Goal: Task Accomplishment & Management: Manage account settings

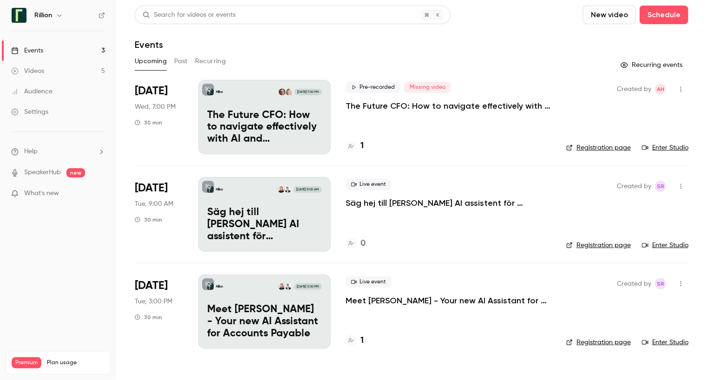
click at [674, 146] on link "Enter Studio" at bounding box center [665, 147] width 46 height 9
click at [181, 62] on button "Past" at bounding box center [180, 61] width 13 height 15
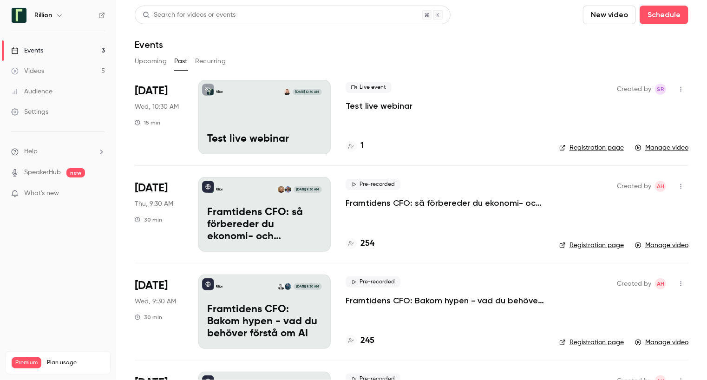
click at [677, 89] on icon "button" at bounding box center [680, 89] width 7 height 7
click at [503, 126] on div at bounding box center [353, 190] width 707 height 380
click at [142, 63] on button "Upcoming" at bounding box center [151, 61] width 32 height 15
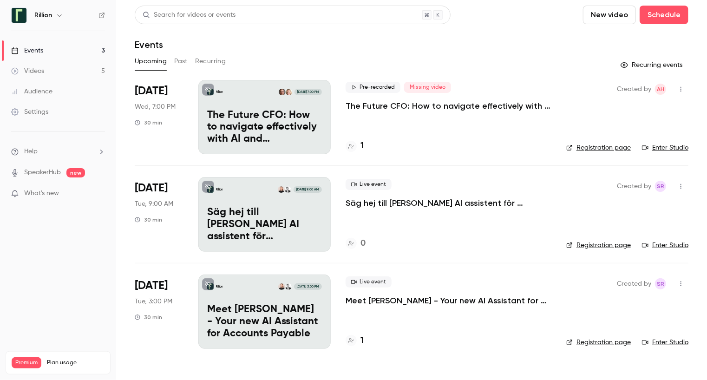
click at [265, 221] on p "Säg hej till [PERSON_NAME] AI assistent för leverantörsreskontran" at bounding box center [264, 225] width 115 height 36
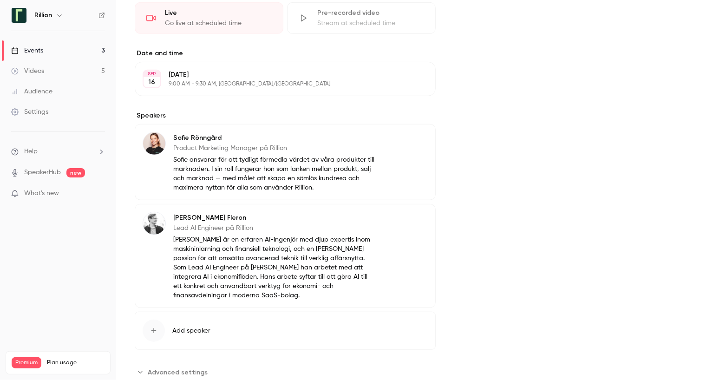
scroll to position [274, 0]
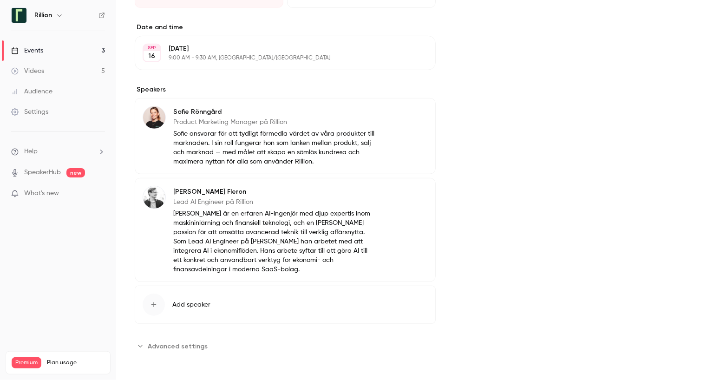
click at [194, 304] on span "Add speaker" at bounding box center [191, 304] width 38 height 9
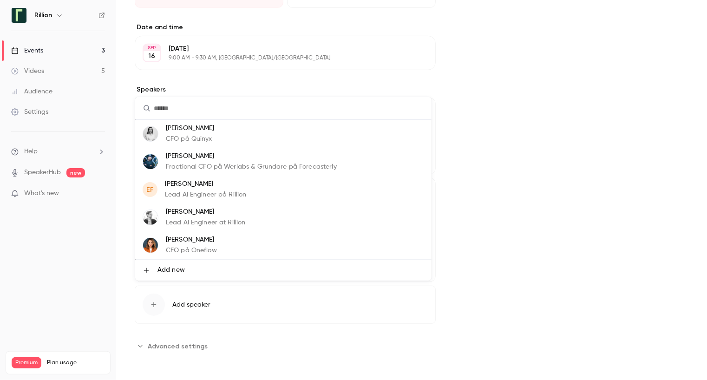
click at [173, 270] on span "Add new" at bounding box center [170, 270] width 27 height 10
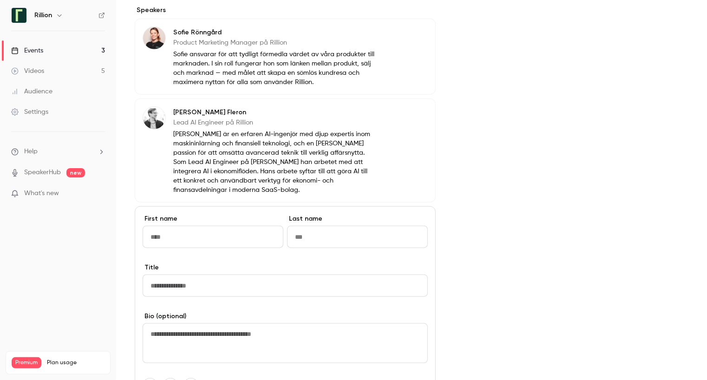
scroll to position [459, 0]
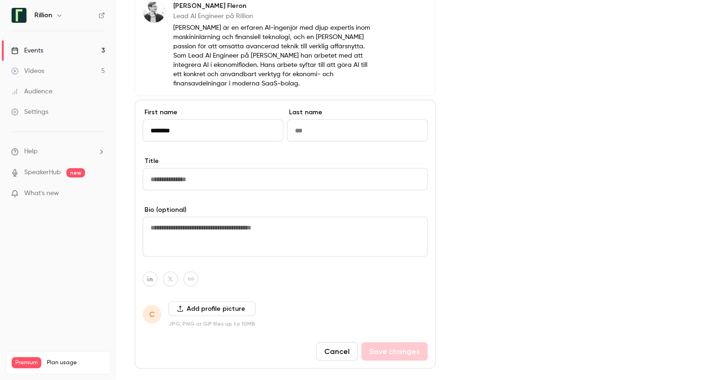
type input "********"
type input "*"
type input "**********"
click at [191, 179] on input "Title" at bounding box center [285, 179] width 285 height 22
type input "**********"
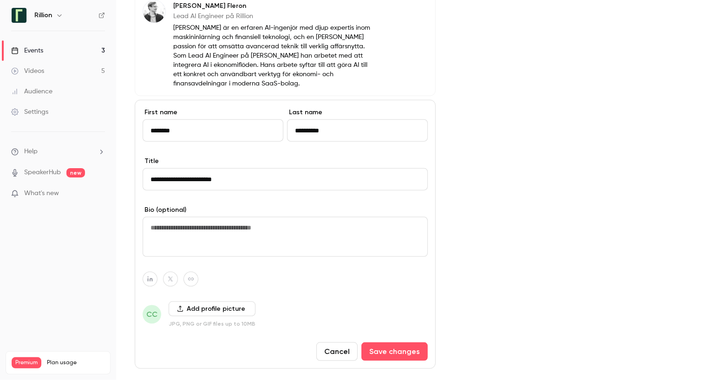
click at [216, 308] on button "Add profile picture" at bounding box center [212, 308] width 87 height 15
click at [212, 307] on button "Add profile picture" at bounding box center [212, 308] width 87 height 15
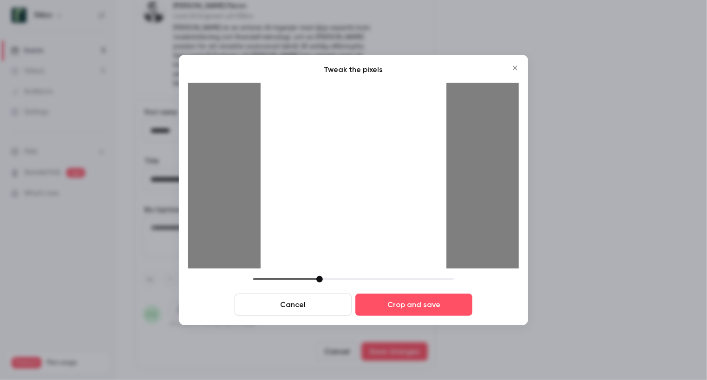
drag, startPoint x: 409, startPoint y: 132, endPoint x: 416, endPoint y: 135, distance: 7.3
click at [416, 135] on div at bounding box center [354, 176] width 186 height 186
drag, startPoint x: 375, startPoint y: 154, endPoint x: 381, endPoint y: 167, distance: 14.1
click at [381, 167] on div at bounding box center [354, 176] width 186 height 186
click at [399, 181] on div at bounding box center [354, 176] width 186 height 186
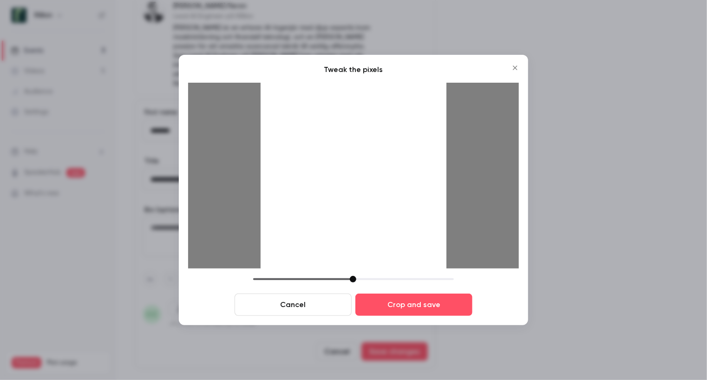
click at [411, 232] on div at bounding box center [354, 176] width 186 height 186
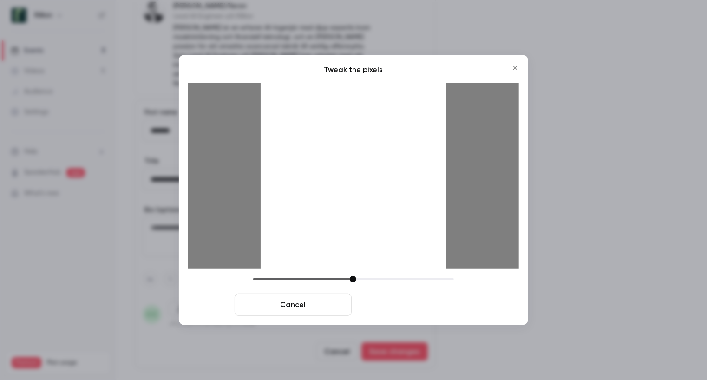
click at [422, 304] on button "Crop and save" at bounding box center [413, 305] width 117 height 22
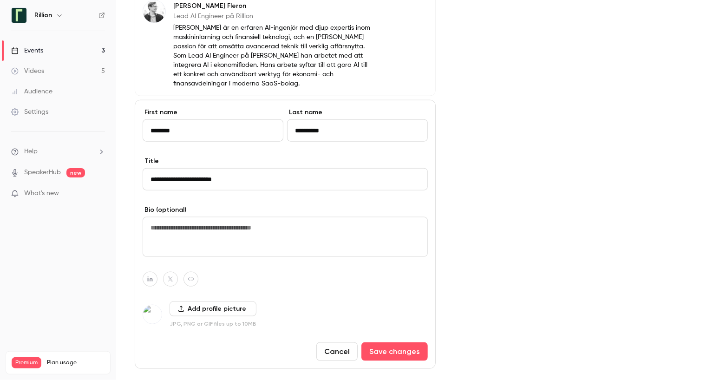
click at [152, 309] on img at bounding box center [152, 314] width 19 height 19
click at [203, 310] on button "Add profile picture" at bounding box center [213, 308] width 87 height 15
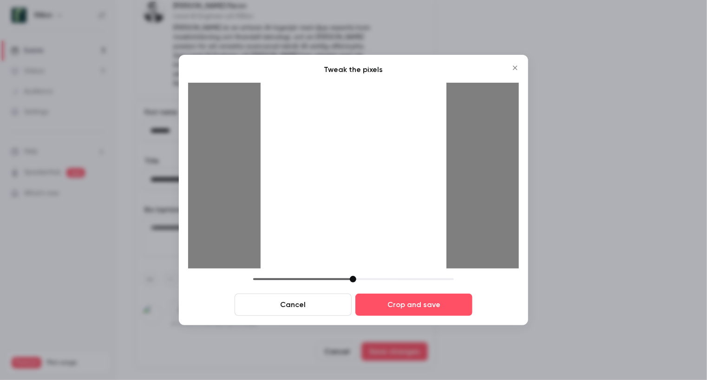
drag, startPoint x: 359, startPoint y: 174, endPoint x: 372, endPoint y: 192, distance: 22.7
click at [372, 192] on div at bounding box center [354, 176] width 186 height 186
drag, startPoint x: 353, startPoint y: 279, endPoint x: 343, endPoint y: 279, distance: 10.2
click at [343, 279] on div at bounding box center [343, 279] width 7 height 7
click at [366, 216] on div at bounding box center [354, 176] width 186 height 186
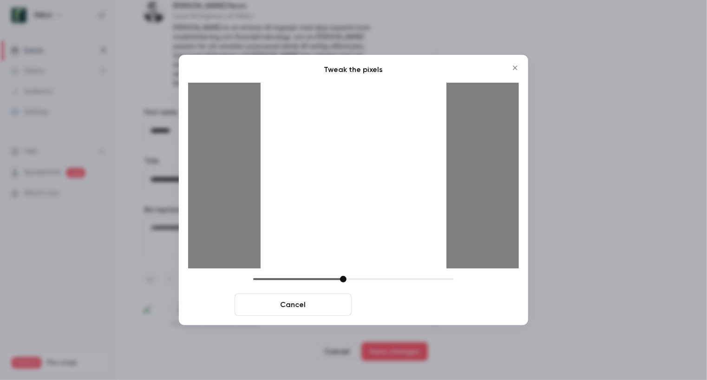
click at [427, 307] on button "Crop and save" at bounding box center [413, 305] width 117 height 22
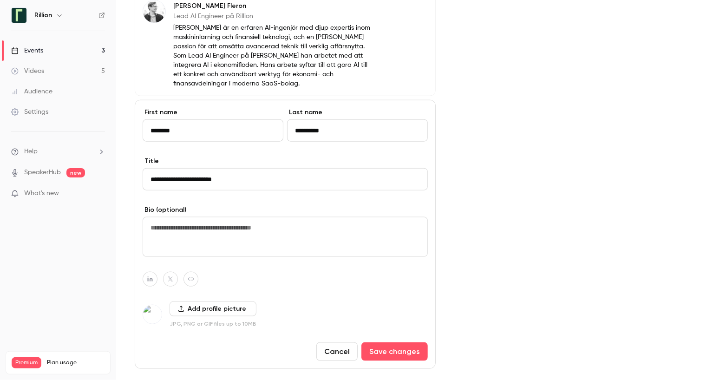
click at [293, 234] on textarea at bounding box center [285, 237] width 285 height 40
click at [210, 178] on input "**********" at bounding box center [285, 179] width 285 height 22
type input "**********"
click at [405, 350] on button "Save changes" at bounding box center [394, 351] width 66 height 19
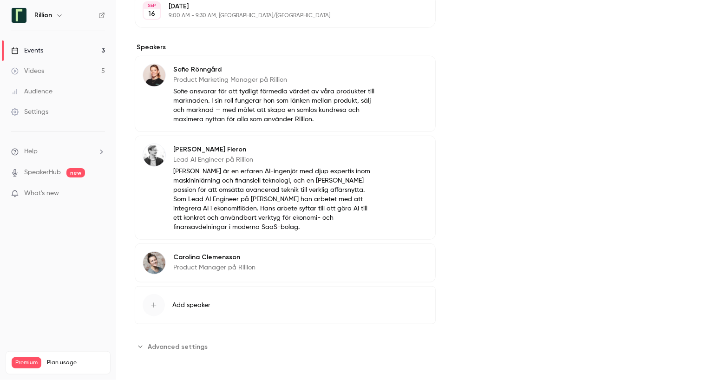
scroll to position [269, 0]
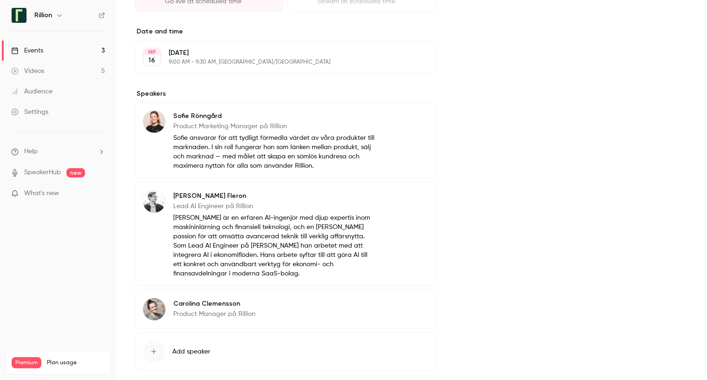
click at [406, 116] on button "Edit" at bounding box center [411, 117] width 34 height 15
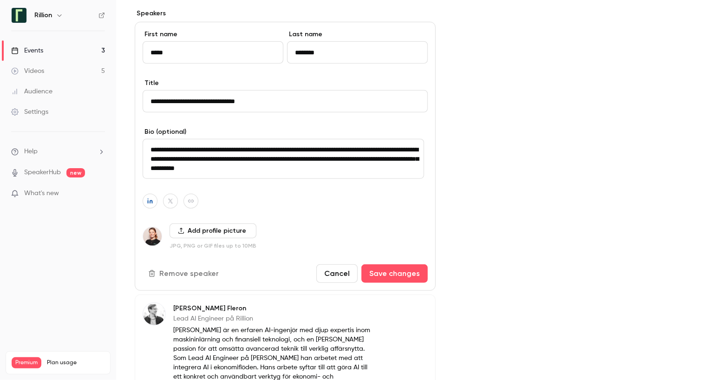
scroll to position [362, 0]
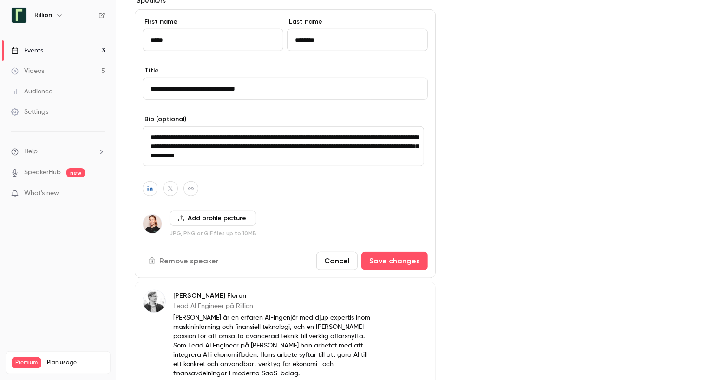
click at [209, 260] on button "Remove speaker" at bounding box center [185, 261] width 84 height 19
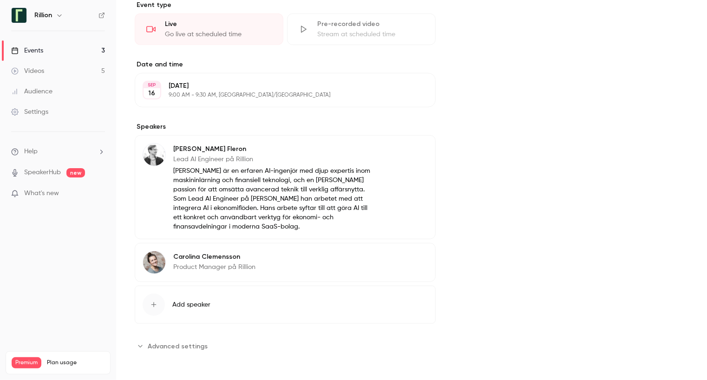
click at [497, 164] on div "Cover image Rillion Sep 16, 9:00 AM Säg hej till Riley - Din AI assistent för l…" at bounding box center [571, 100] width 234 height 506
click at [349, 142] on div "Emil Fleron Lead AI Engineer på Rillion Emil Fleron är en erfaren AI-ingenjör m…" at bounding box center [285, 187] width 301 height 104
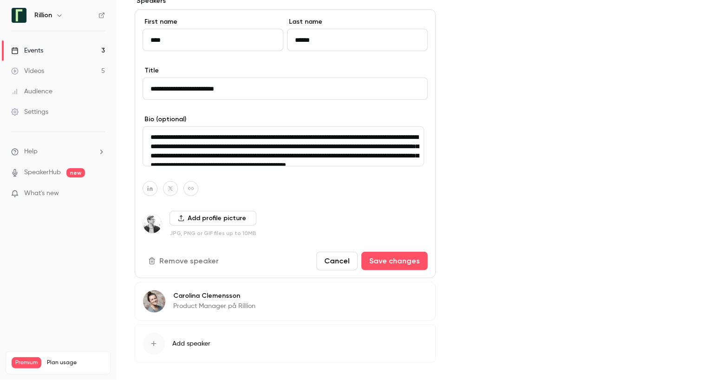
click at [194, 259] on button "Remove speaker" at bounding box center [185, 261] width 84 height 19
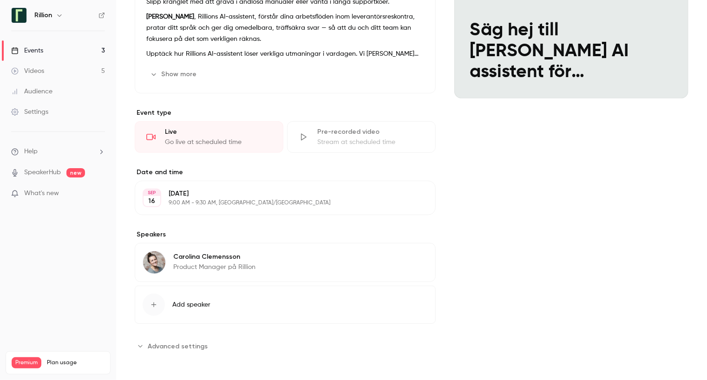
click at [204, 302] on span "Add speaker" at bounding box center [191, 304] width 38 height 9
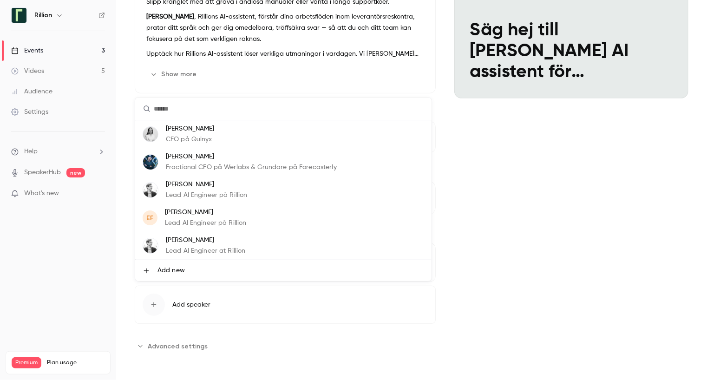
click at [232, 194] on p "Lead AI Engineer på Rillion" at bounding box center [207, 195] width 82 height 10
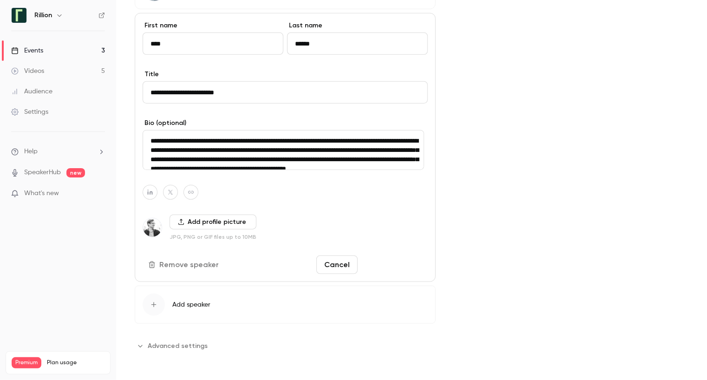
click at [398, 267] on button "Save changes" at bounding box center [394, 264] width 66 height 19
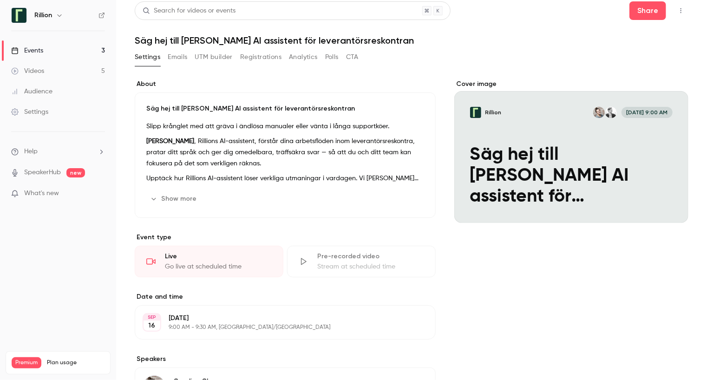
scroll to position [0, 0]
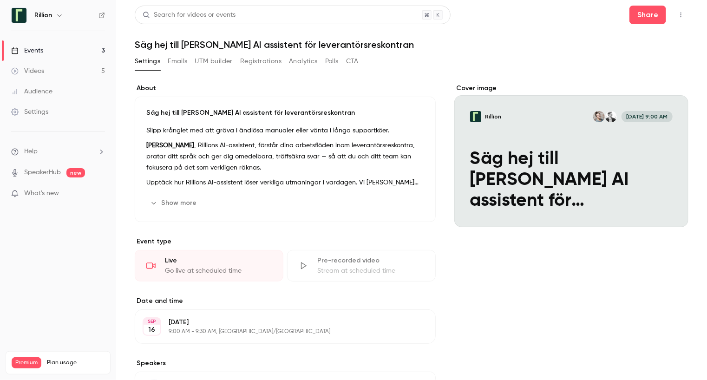
click at [541, 42] on h1 "Säg hej till [PERSON_NAME] AI assistent för leverantörsreskontran" at bounding box center [412, 44] width 554 height 11
click at [39, 49] on div "Events" at bounding box center [27, 50] width 32 height 9
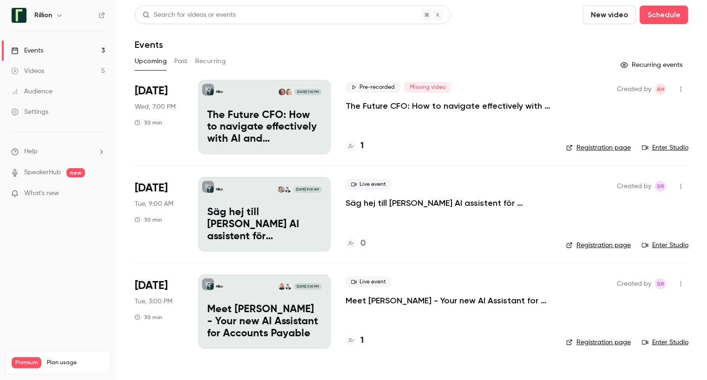
click at [237, 311] on p "Meet [PERSON_NAME] - Your new AI Assistant for Accounts Payable" at bounding box center [264, 322] width 115 height 36
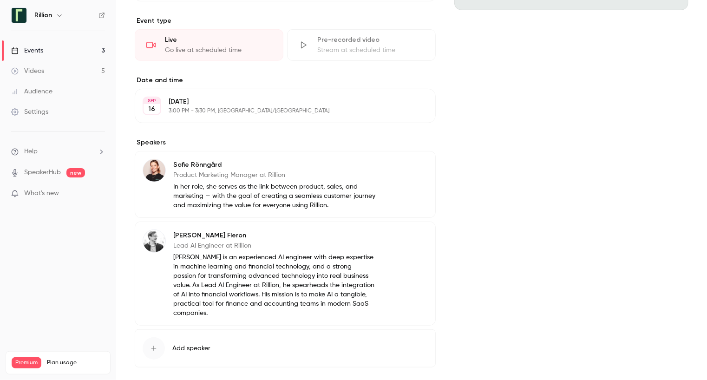
scroll to position [251, 0]
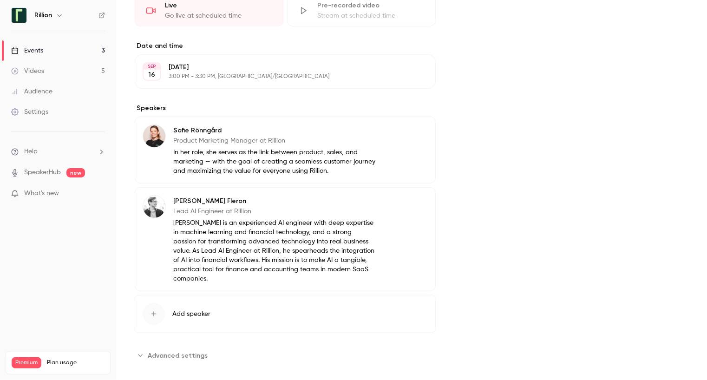
click at [417, 130] on button "Edit" at bounding box center [411, 131] width 34 height 15
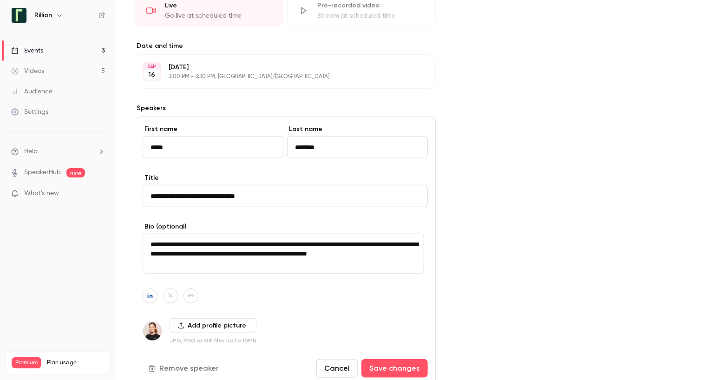
click at [187, 363] on button "Remove speaker" at bounding box center [185, 368] width 84 height 19
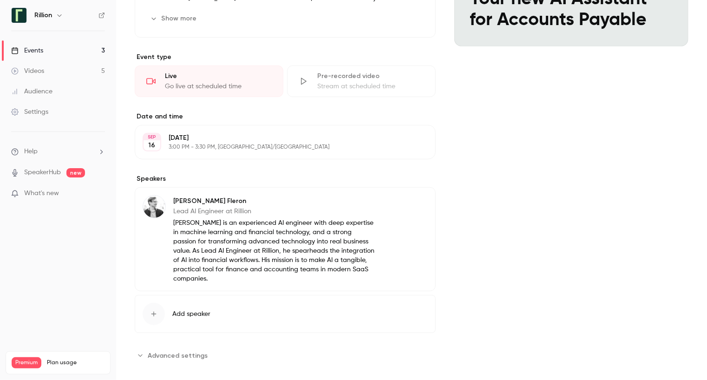
click at [195, 309] on span "Add speaker" at bounding box center [191, 313] width 38 height 9
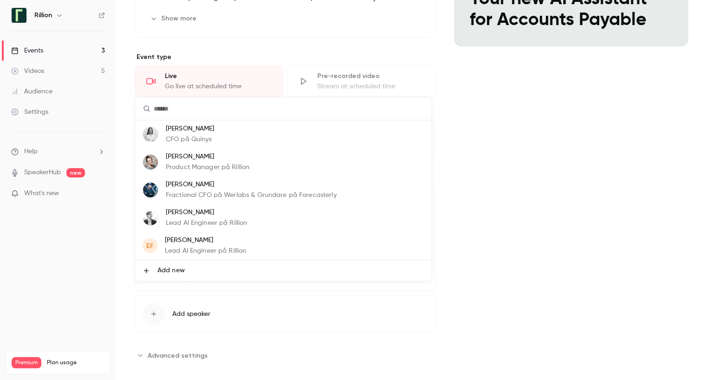
click at [183, 266] on span "Add new" at bounding box center [170, 271] width 27 height 10
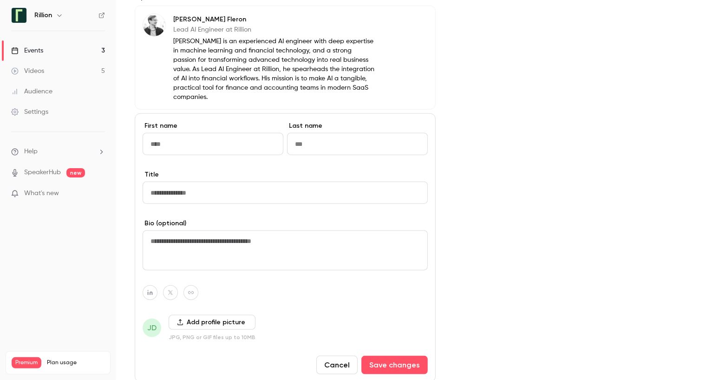
scroll to position [412, 0]
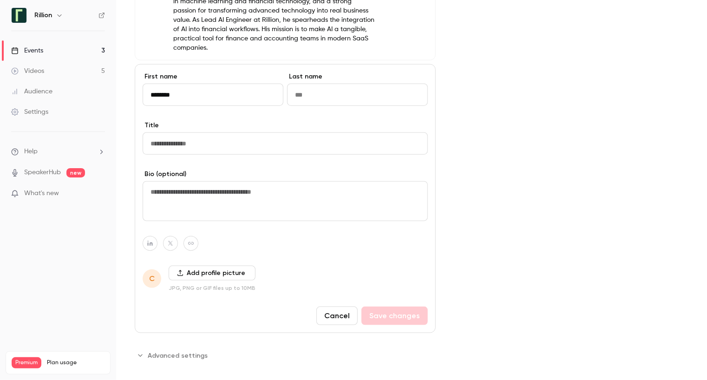
type input "********"
type input "**********"
click at [216, 266] on button "Add profile picture" at bounding box center [212, 273] width 87 height 15
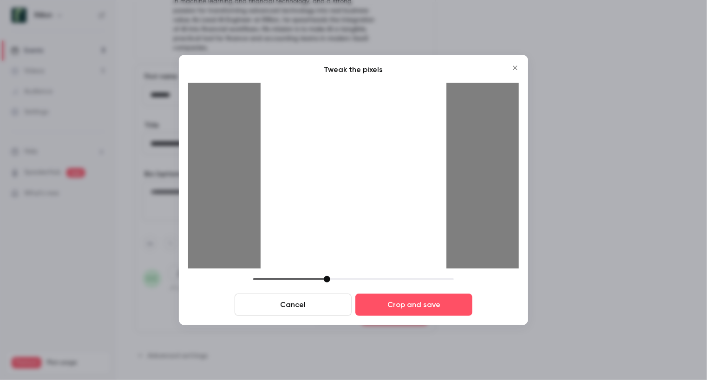
drag, startPoint x: 321, startPoint y: 279, endPoint x: 329, endPoint y: 279, distance: 7.4
click at [329, 279] on div at bounding box center [327, 279] width 7 height 7
drag, startPoint x: 347, startPoint y: 162, endPoint x: 353, endPoint y: 186, distance: 25.2
click at [353, 186] on div at bounding box center [354, 176] width 186 height 186
drag, startPoint x: 359, startPoint y: 283, endPoint x: 353, endPoint y: 284, distance: 5.1
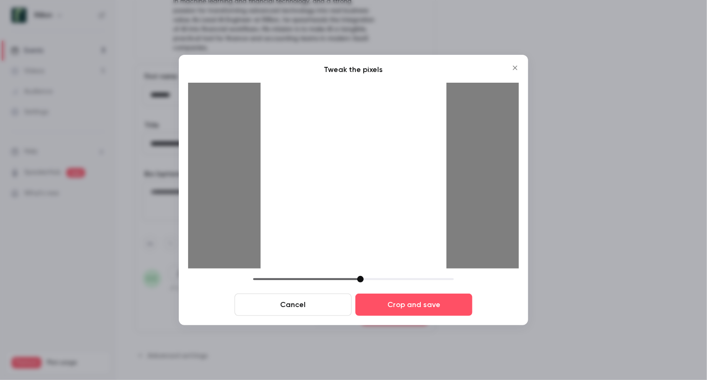
click at [353, 284] on div "Cancel Crop and save" at bounding box center [353, 296] width 331 height 40
drag, startPoint x: 359, startPoint y: 281, endPoint x: 347, endPoint y: 280, distance: 11.7
click at [347, 280] on div at bounding box center [349, 279] width 7 height 7
drag, startPoint x: 360, startPoint y: 218, endPoint x: 356, endPoint y: 214, distance: 6.2
click at [356, 214] on div at bounding box center [354, 176] width 186 height 186
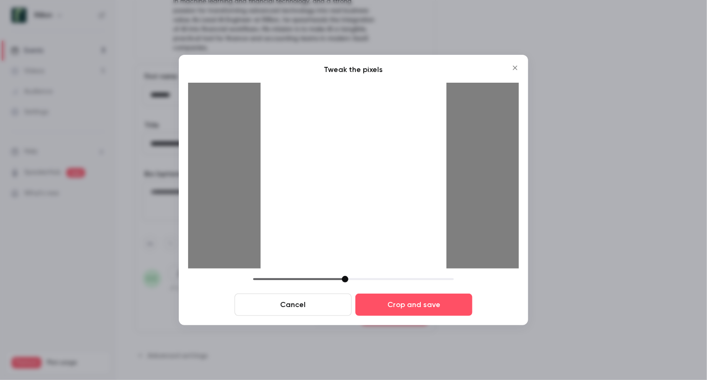
click at [346, 279] on div at bounding box center [345, 279] width 7 height 7
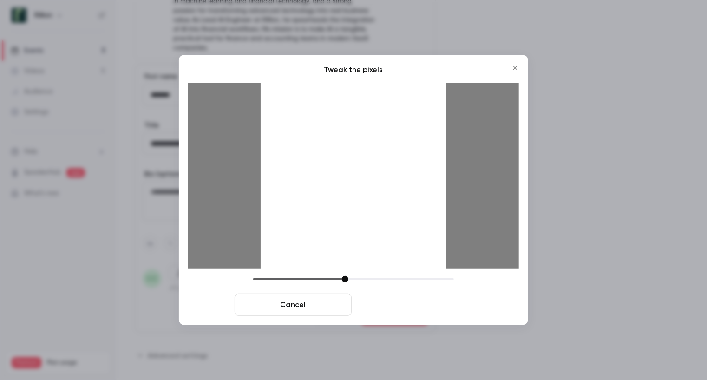
click at [412, 307] on button "Crop and save" at bounding box center [413, 305] width 117 height 22
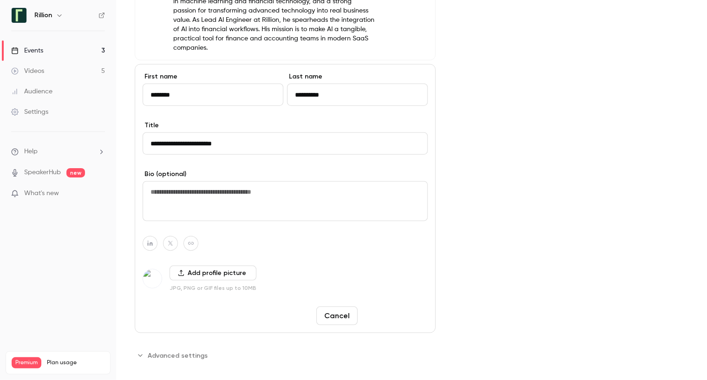
click at [402, 307] on button "Save changes" at bounding box center [394, 316] width 66 height 19
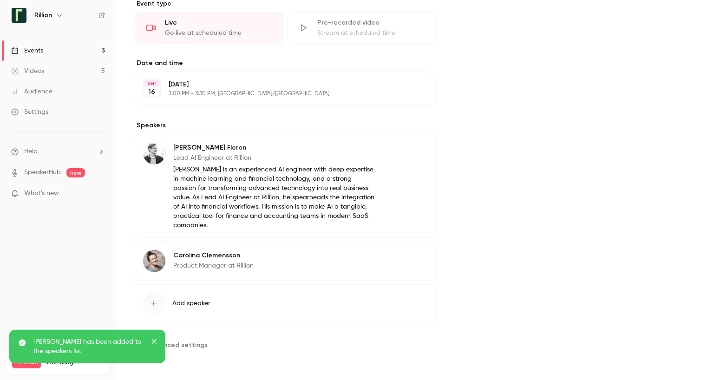
scroll to position [223, 0]
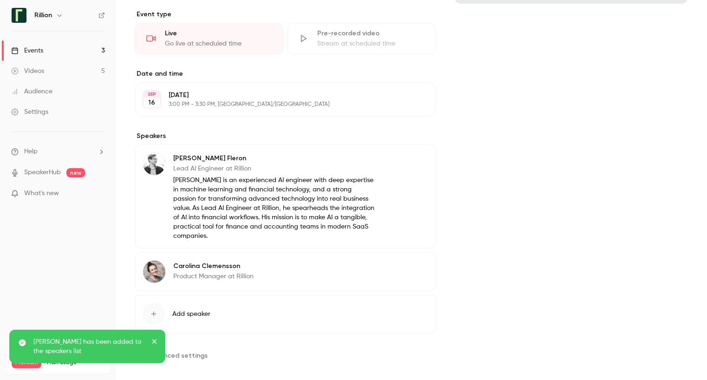
click at [408, 162] on button "Edit" at bounding box center [411, 159] width 34 height 15
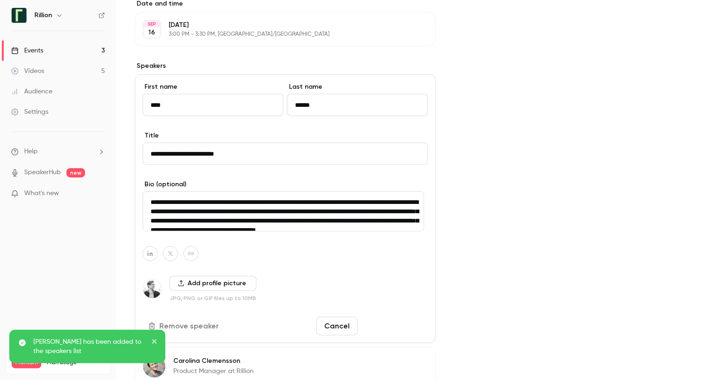
scroll to position [398, 0]
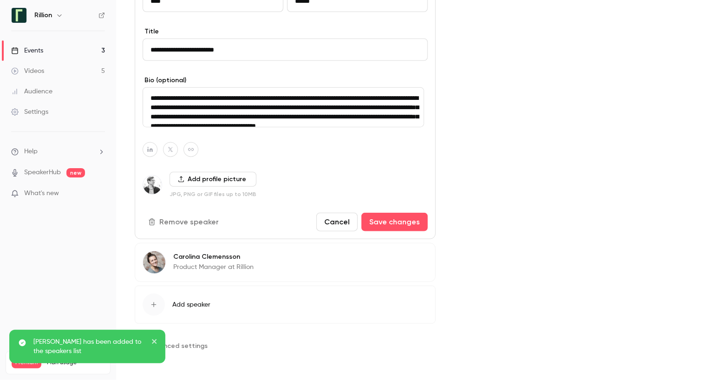
click at [207, 221] on button "Remove speaker" at bounding box center [185, 222] width 84 height 19
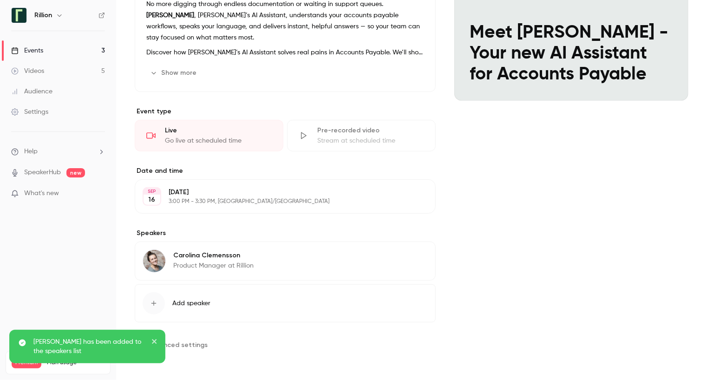
scroll to position [125, 0]
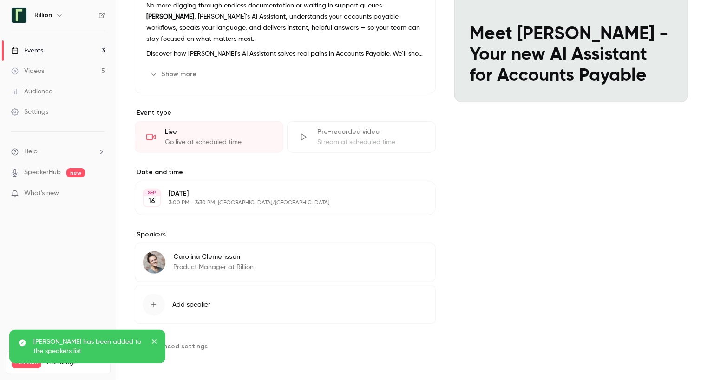
click at [187, 296] on button "Add speaker" at bounding box center [285, 305] width 301 height 38
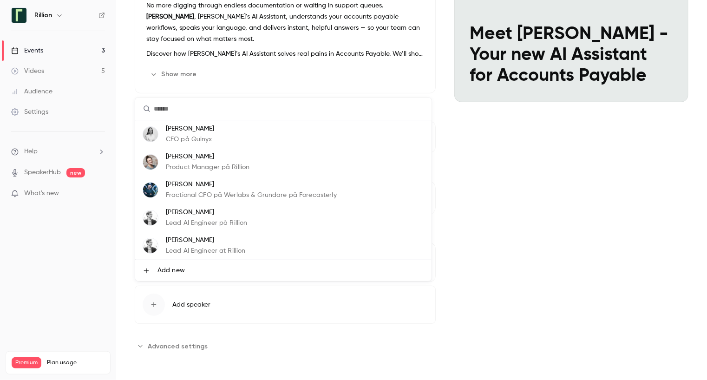
click at [274, 245] on li "Emil Fleron Lead AI Engineer at Rillion" at bounding box center [283, 246] width 296 height 28
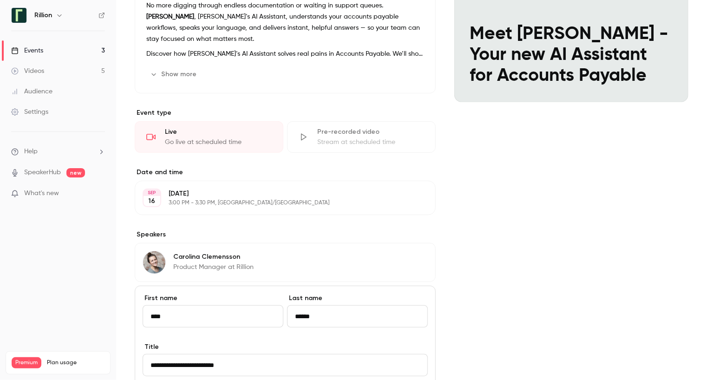
click at [548, 209] on div "Cover image Rillion Sep 16, 3:00 PM Meet Riley - Your new AI Assistant for Acco…" at bounding box center [571, 292] width 234 height 667
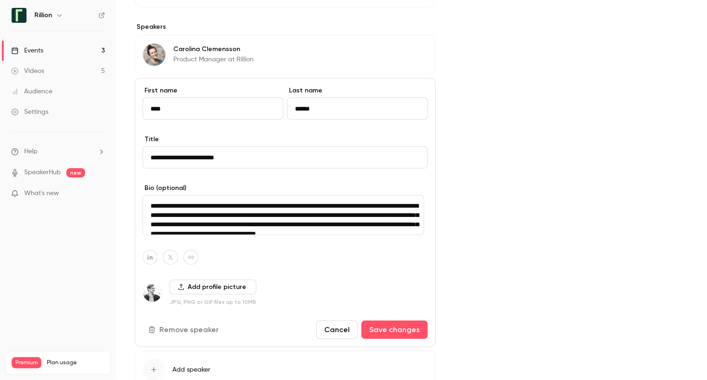
scroll to position [398, 0]
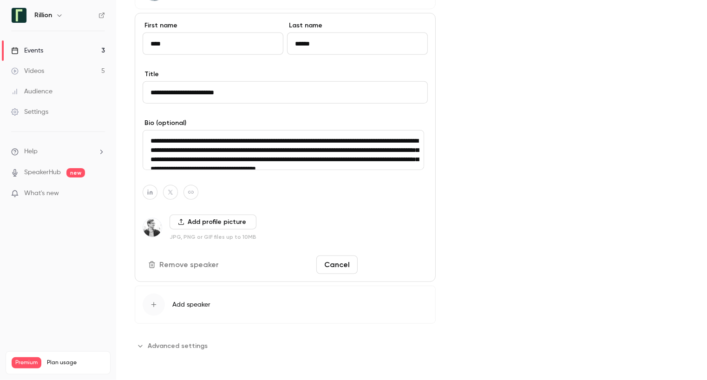
click at [396, 262] on button "Save changes" at bounding box center [394, 264] width 66 height 19
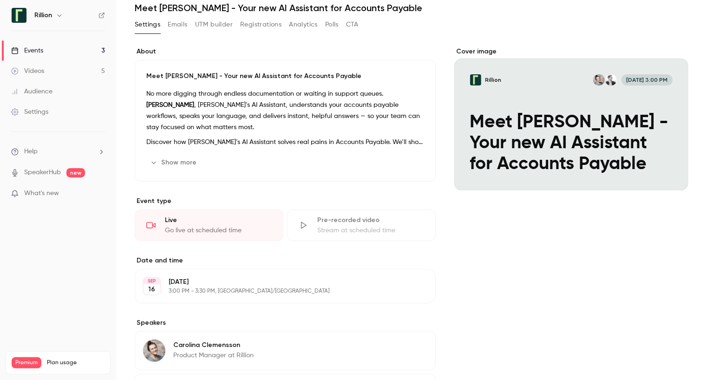
scroll to position [0, 0]
